Goal: Task Accomplishment & Management: Manage account settings

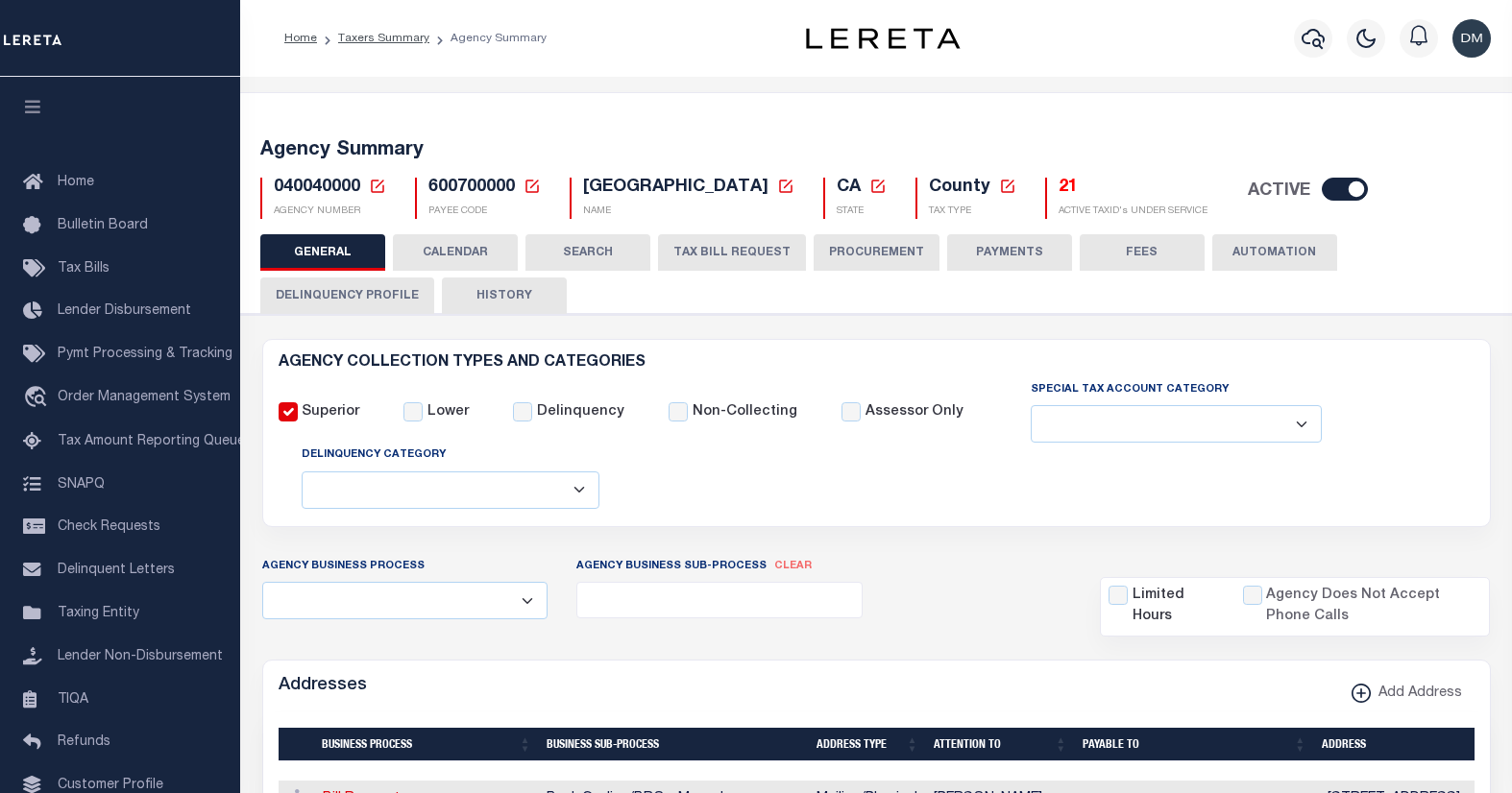
select select
click at [372, 190] on icon at bounding box center [377, 187] width 17 height 17
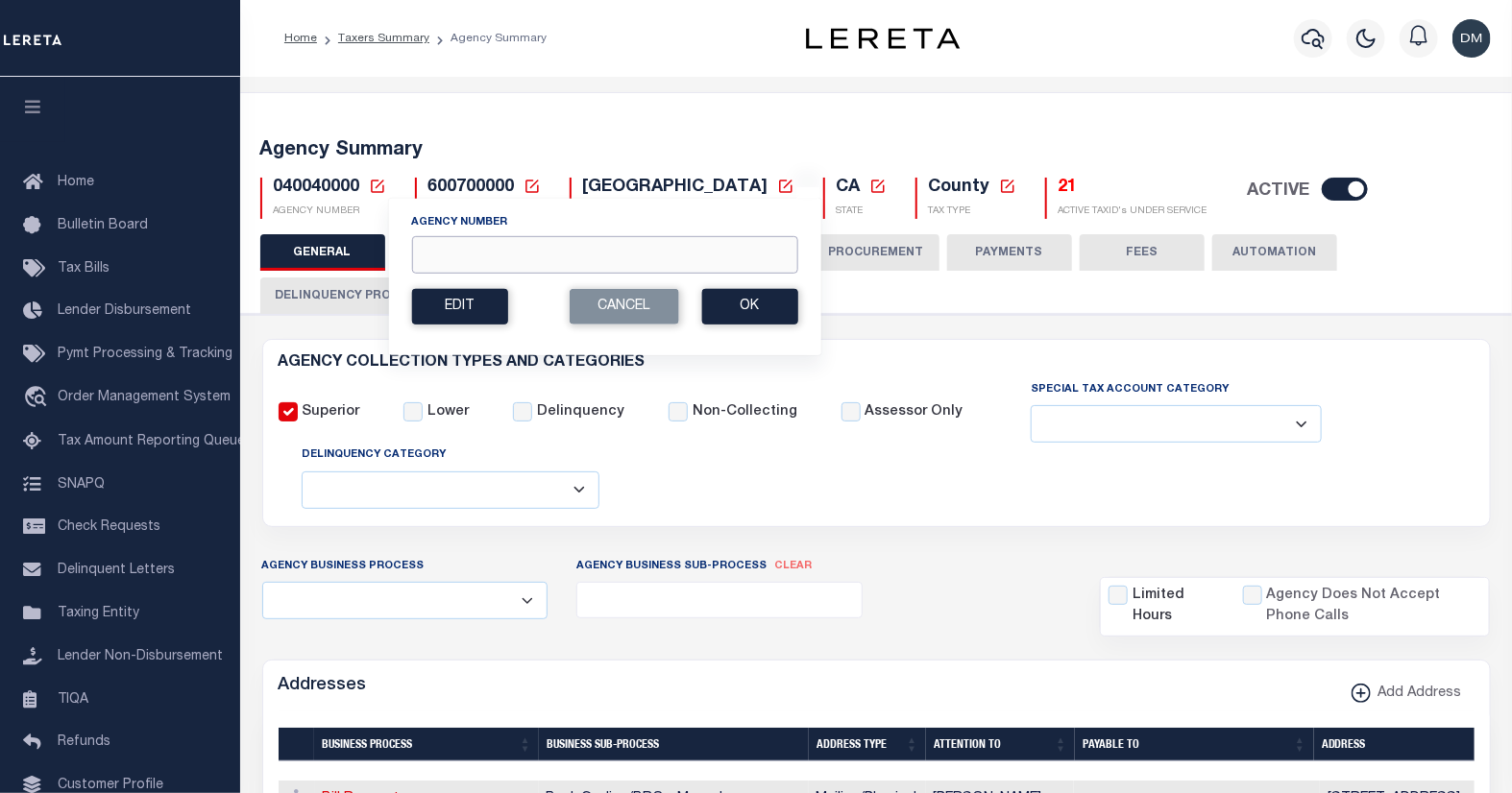
click at [475, 248] on input "Agency Number" at bounding box center [603, 255] width 386 height 38
type input "422370601"
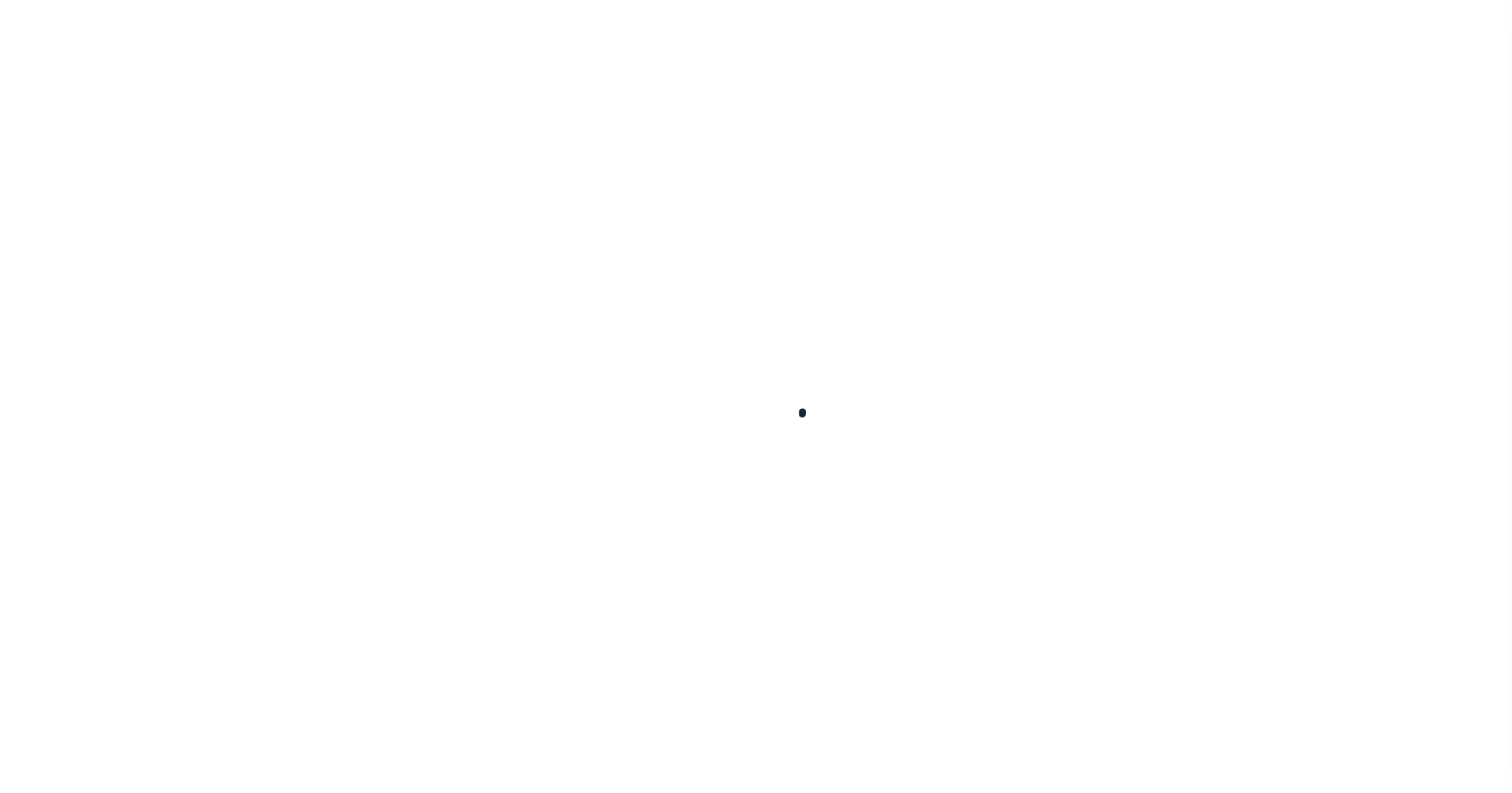
select select
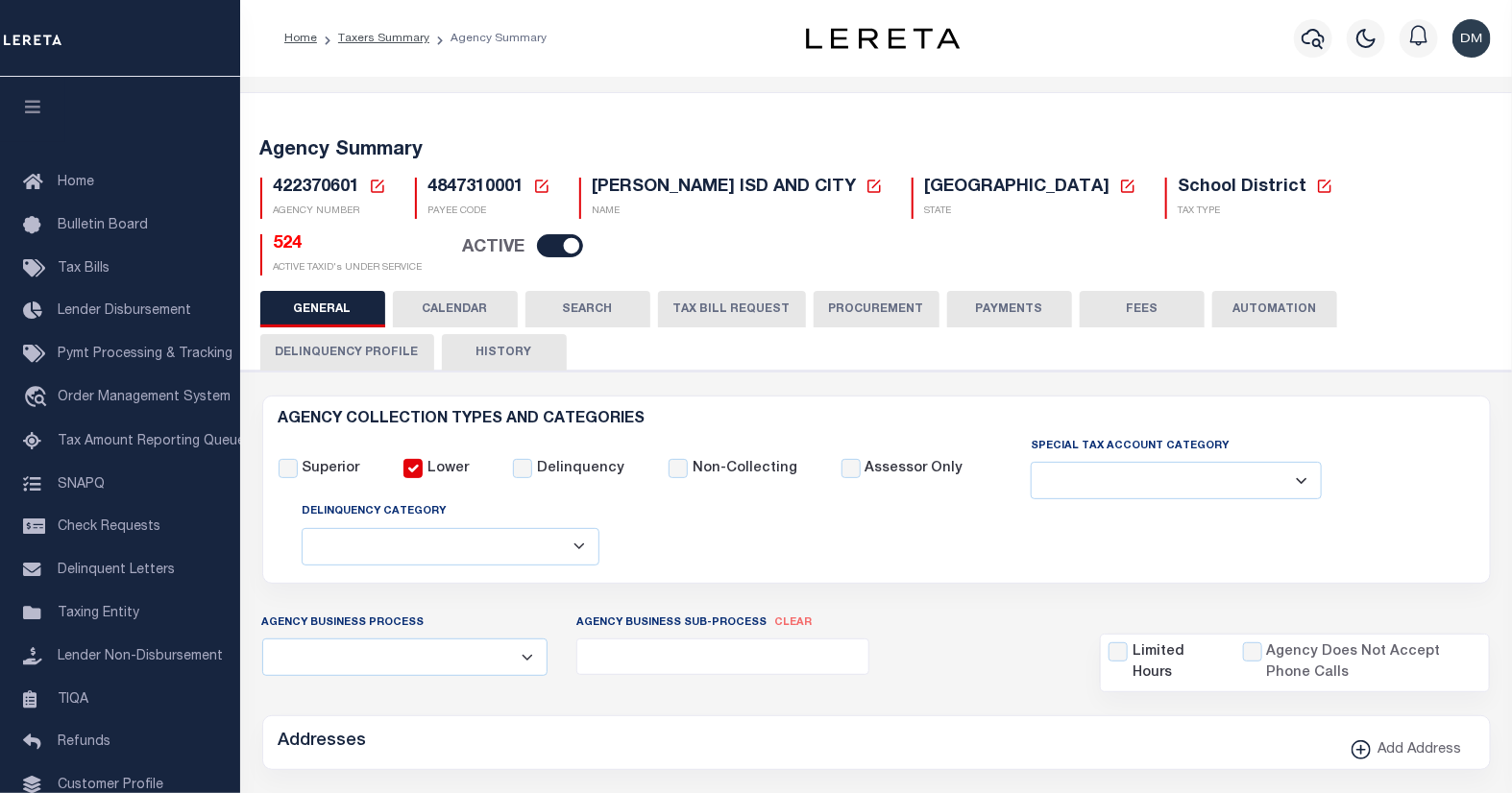
checkbox input "false"
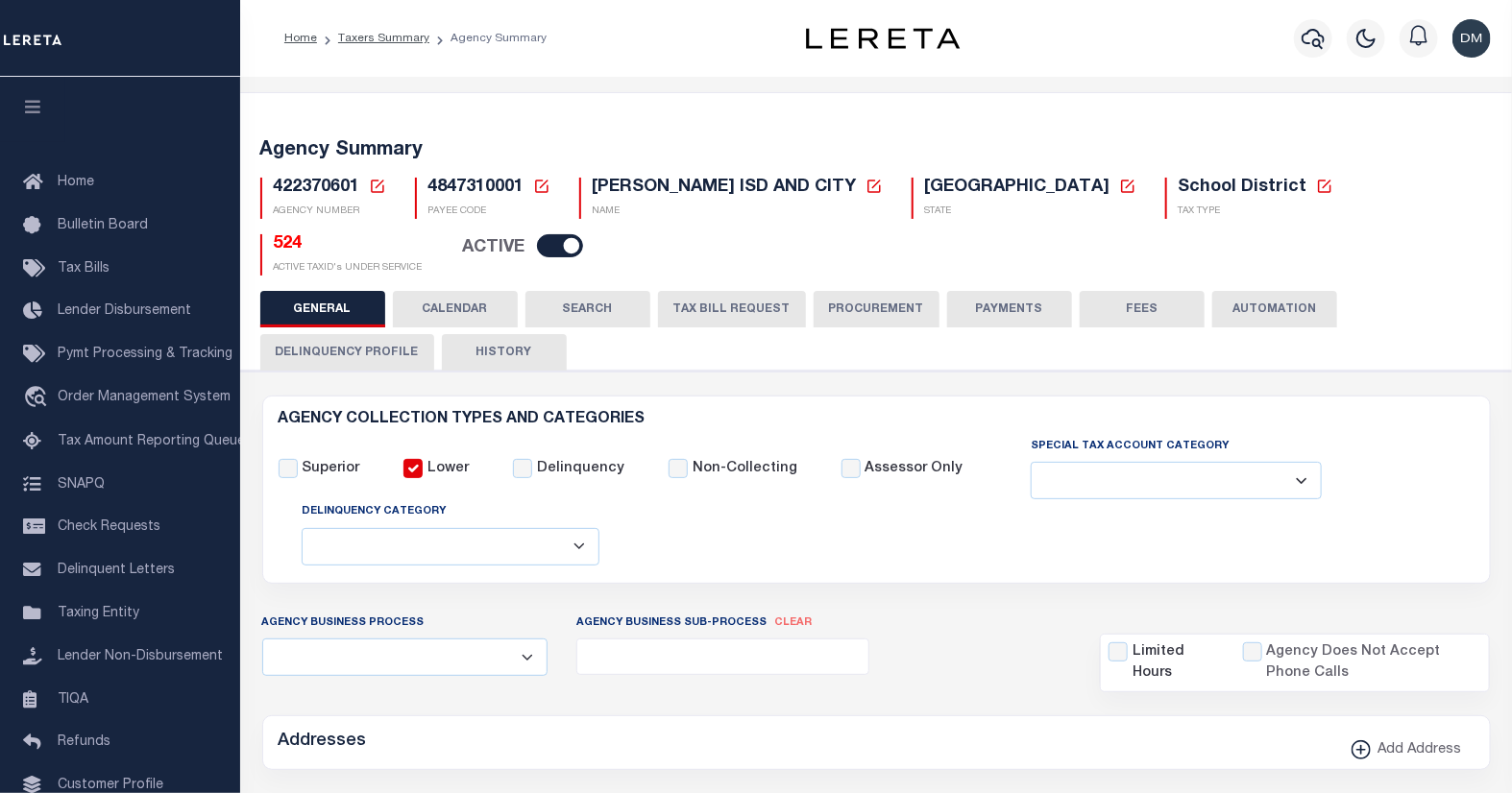
type input "4847310001"
